Goal: Task Accomplishment & Management: Manage account settings

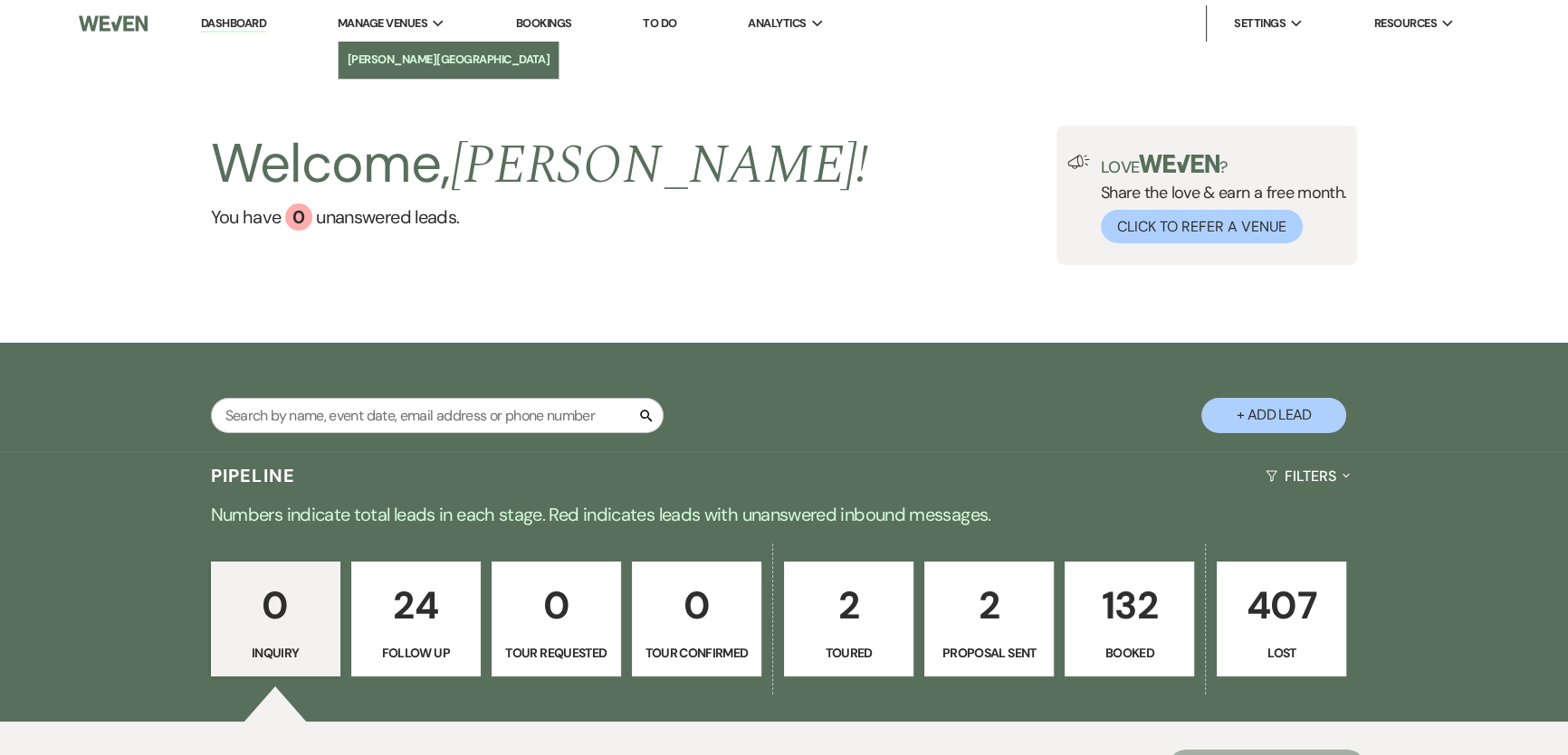
click at [420, 61] on li "[PERSON_NAME][GEOGRAPHIC_DATA]" at bounding box center [449, 60] width 203 height 18
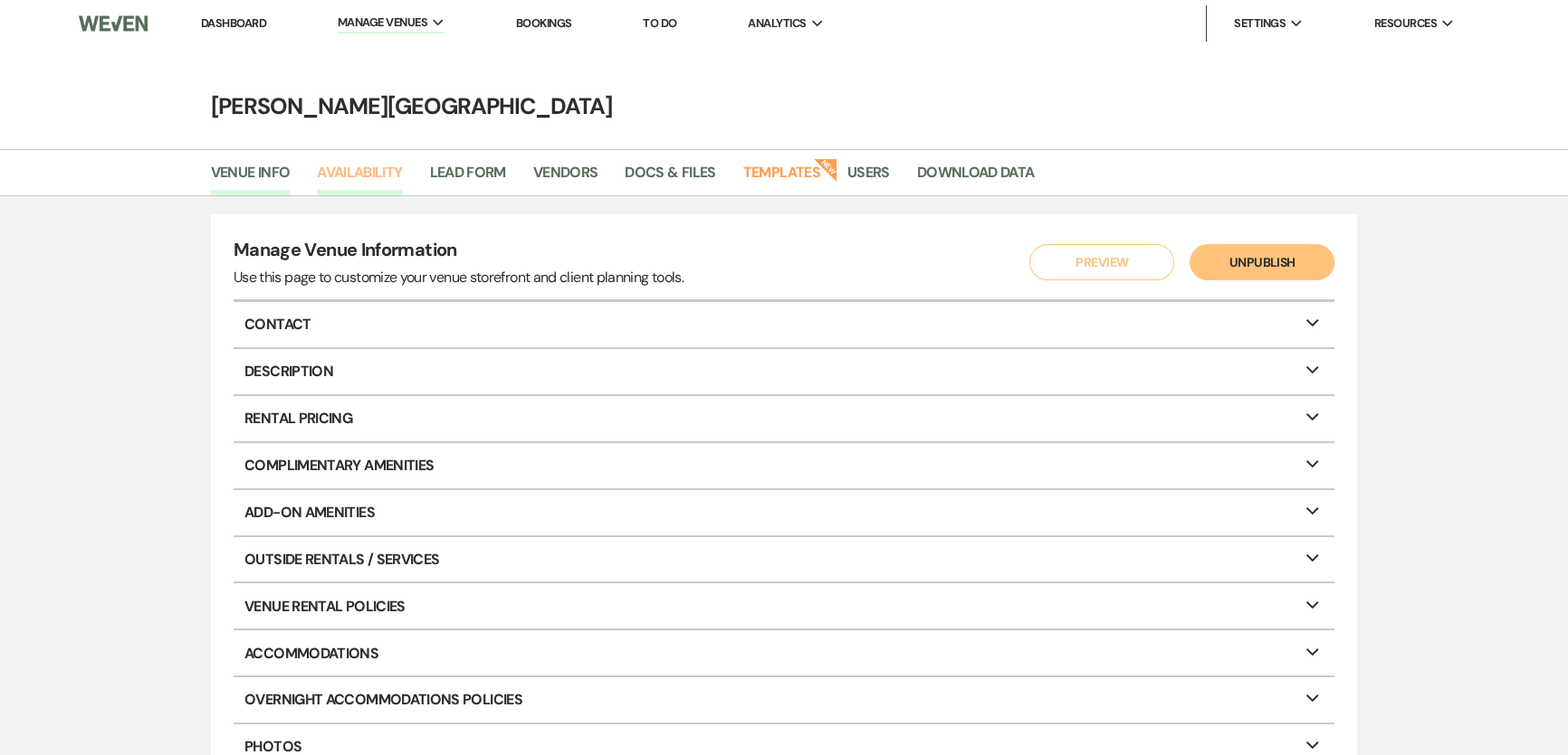
click at [358, 174] on link "Availability" at bounding box center [359, 177] width 85 height 34
select select "2"
select select "2026"
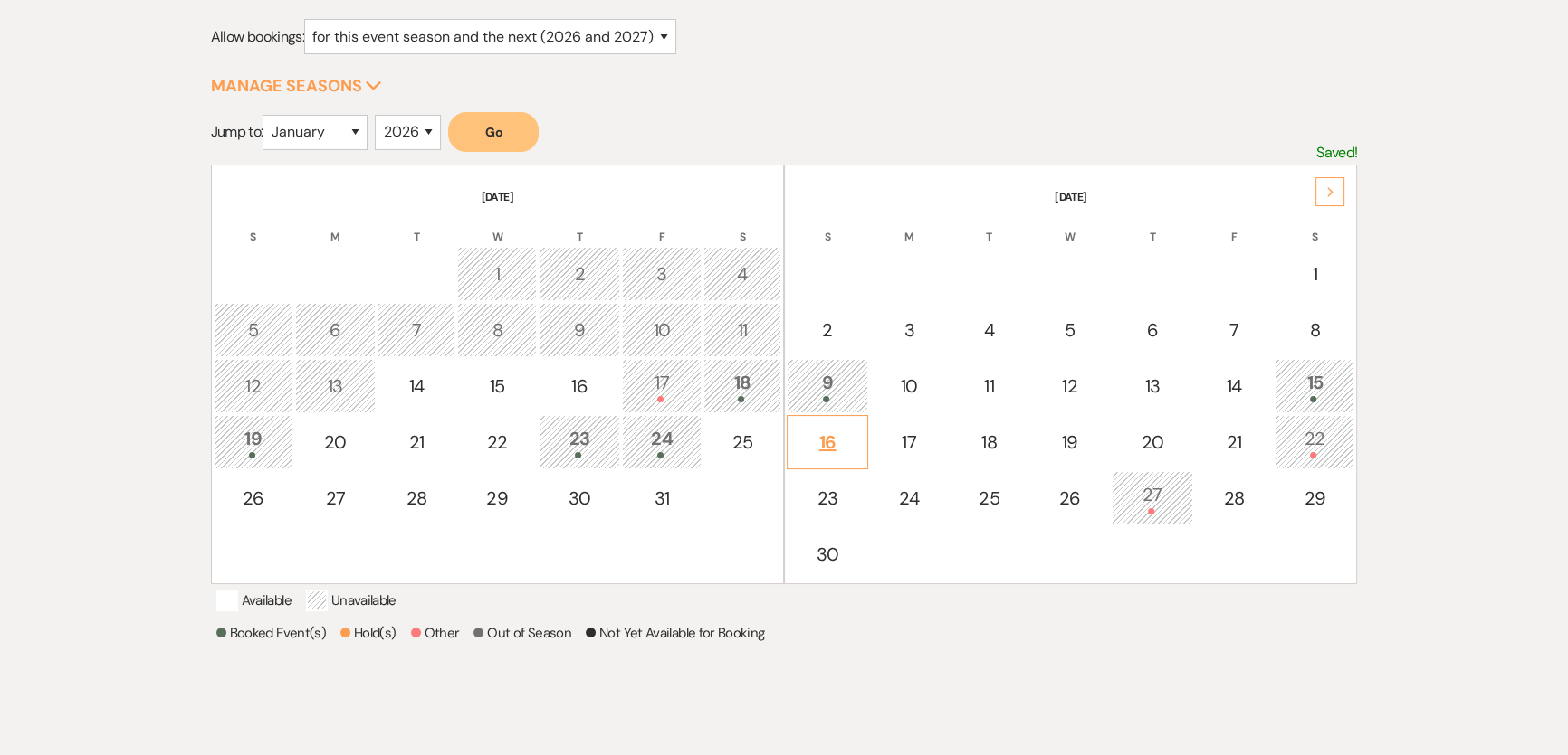
scroll to position [246, 0]
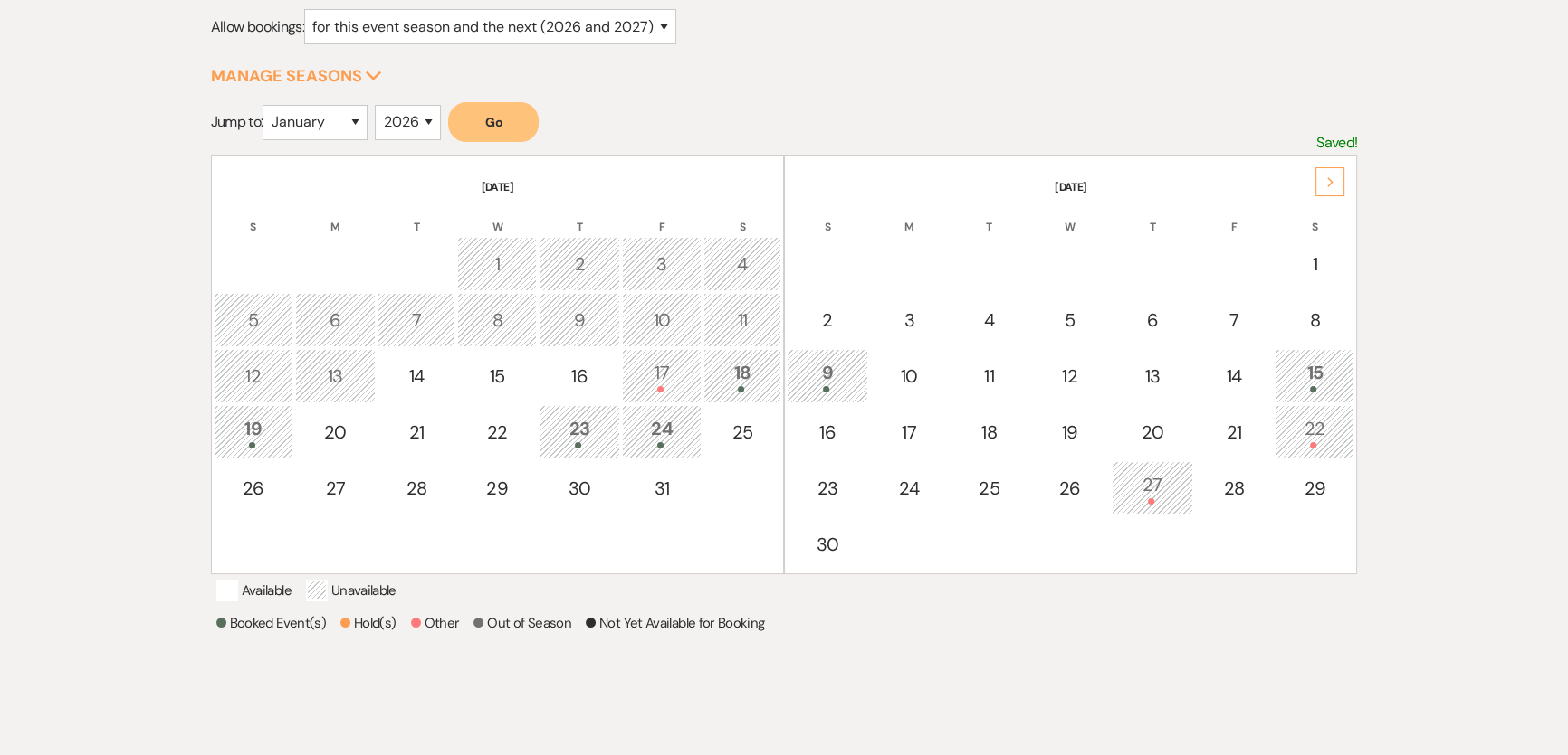
click at [661, 434] on div "24" at bounding box center [661, 432] width 60 height 33
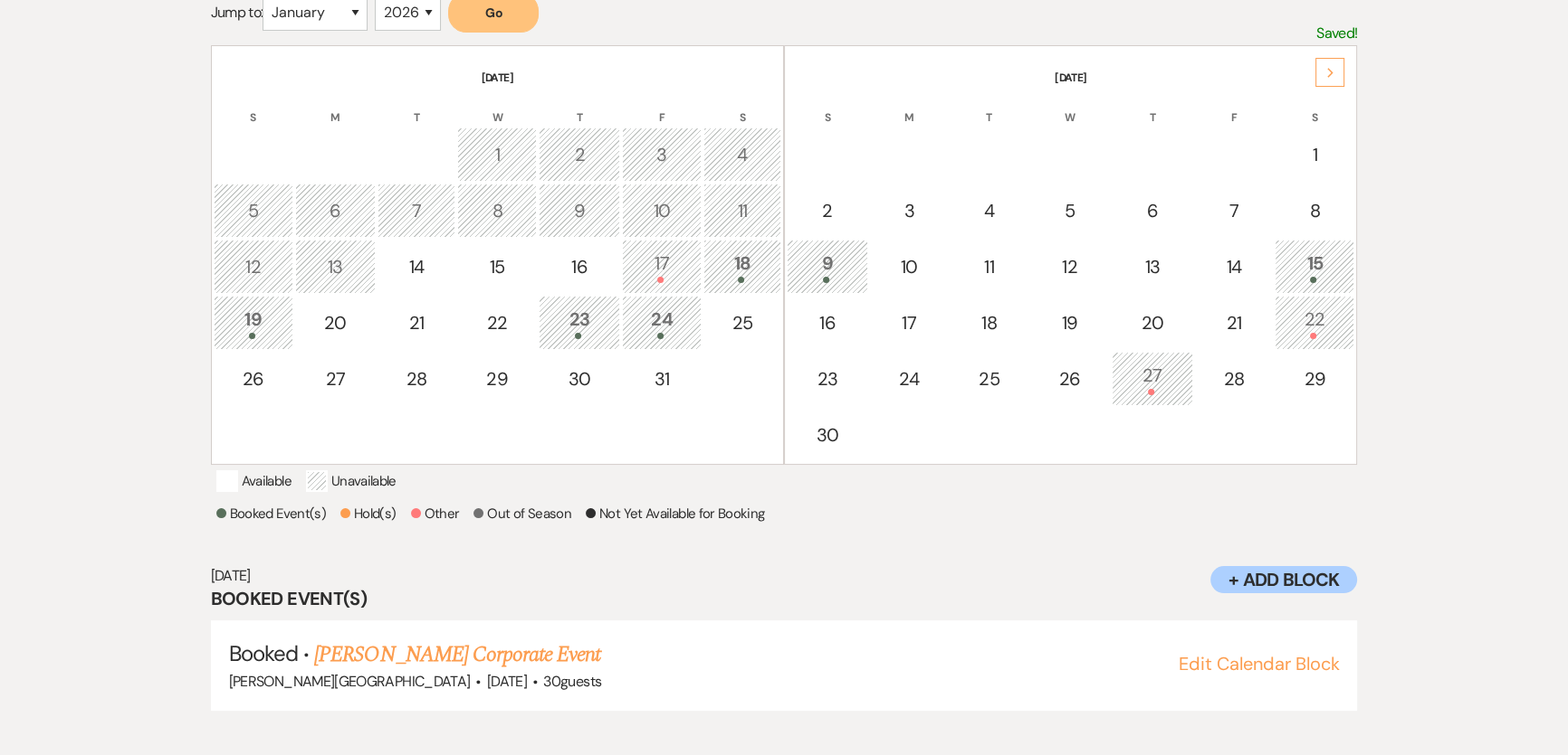
scroll to position [366, 0]
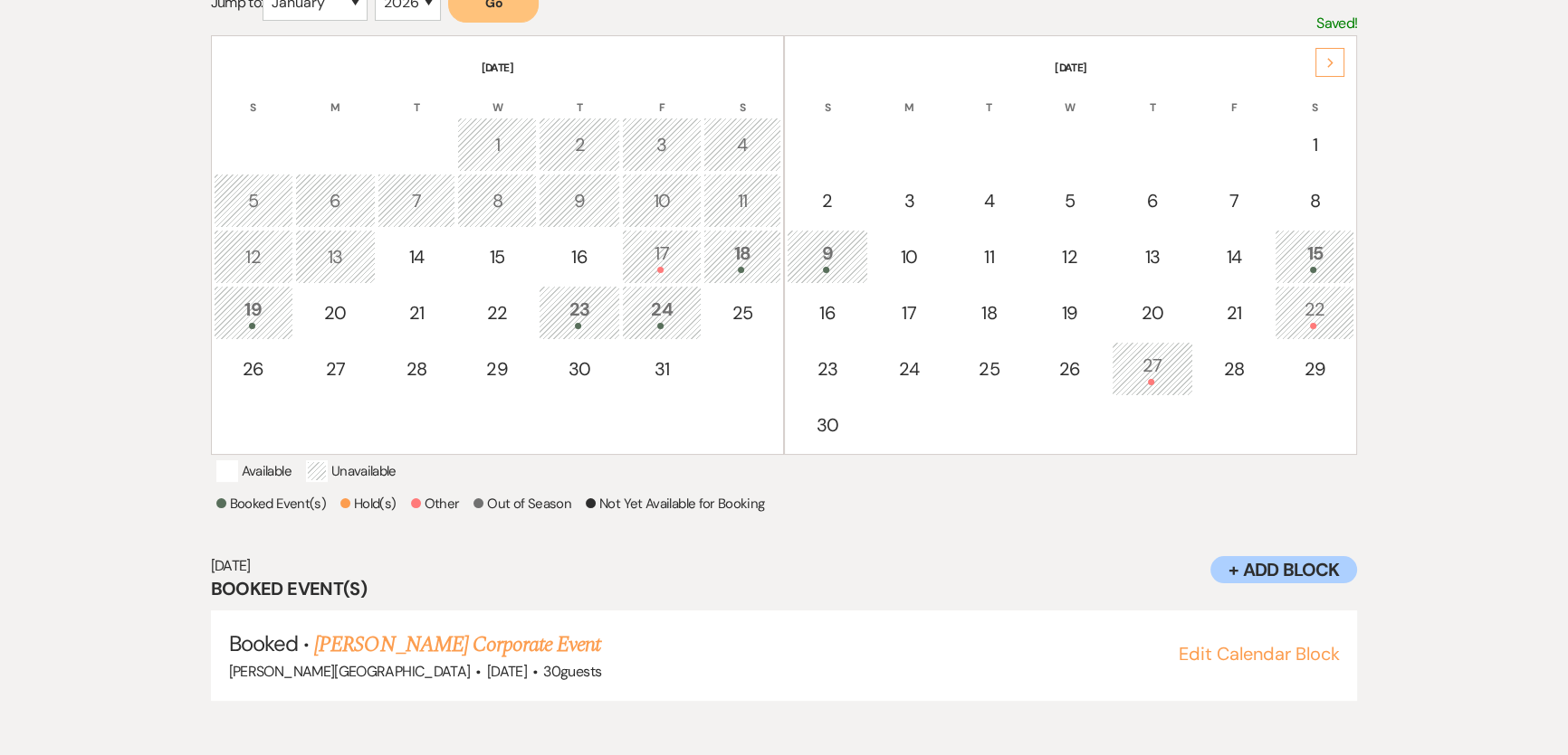
click at [572, 305] on div "23" at bounding box center [579, 313] width 62 height 33
click at [666, 298] on div "24" at bounding box center [661, 313] width 60 height 33
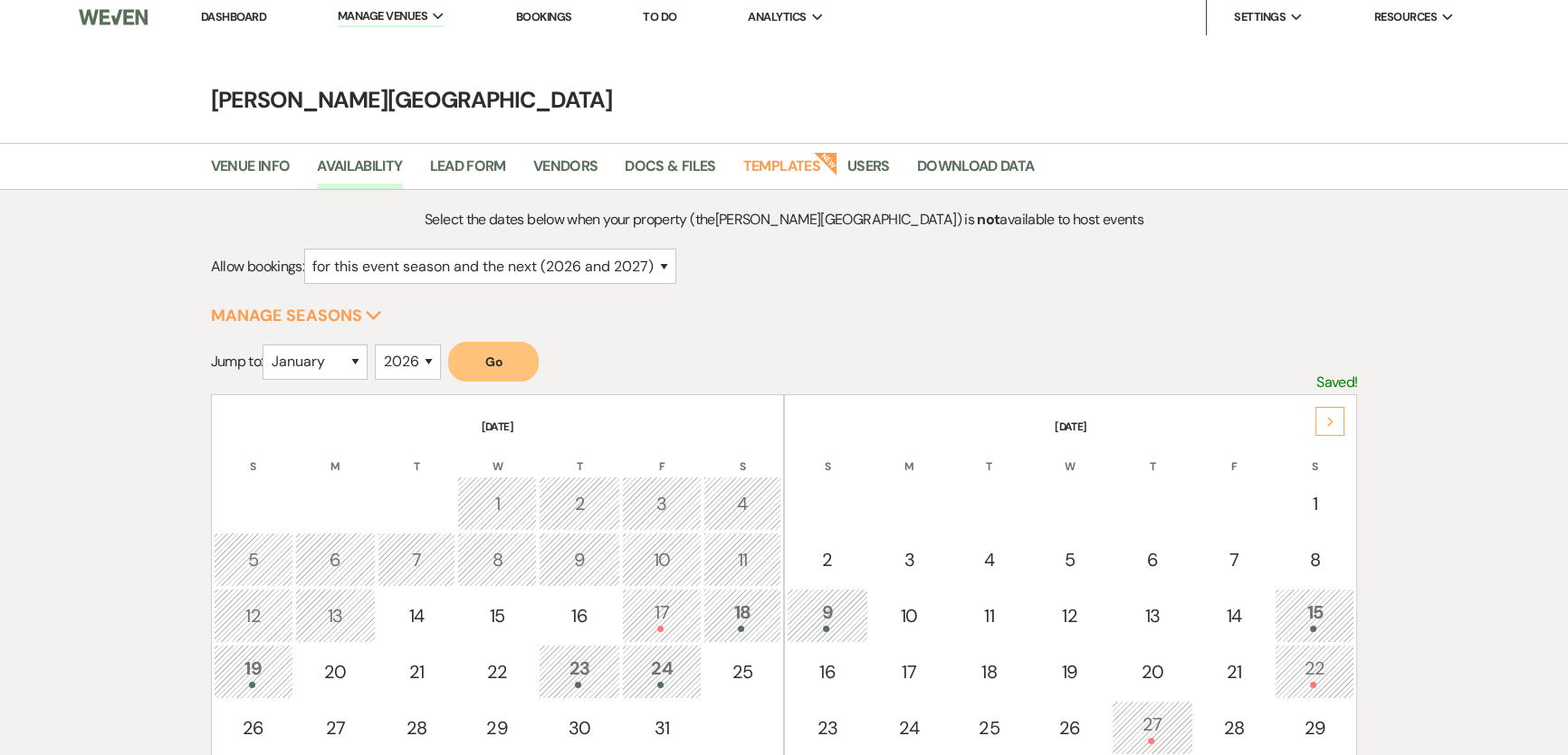
scroll to position [0, 0]
